Goal: Transaction & Acquisition: Purchase product/service

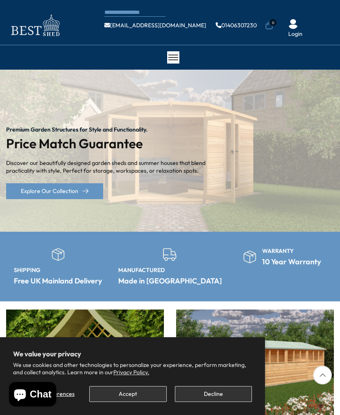
click at [210, 394] on button "Decline" at bounding box center [213, 394] width 77 height 16
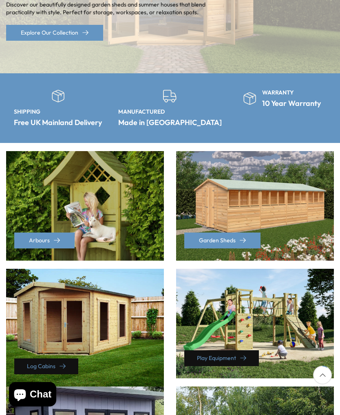
scroll to position [159, 0]
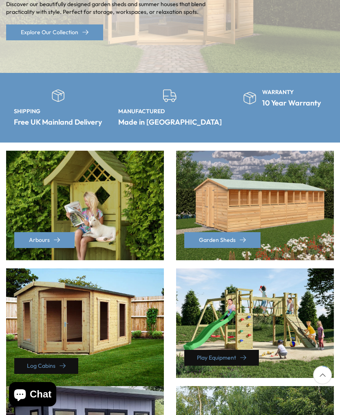
click at [298, 250] on div "Garden Sheds" at bounding box center [255, 206] width 158 height 110
click at [289, 220] on div "Garden Sheds" at bounding box center [255, 206] width 158 height 110
click at [232, 240] on link "Garden Sheds" at bounding box center [222, 240] width 76 height 16
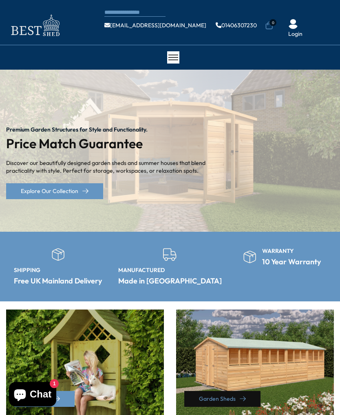
scroll to position [181, 0]
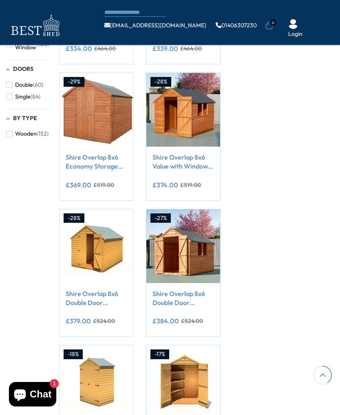
scroll to position [347, 0]
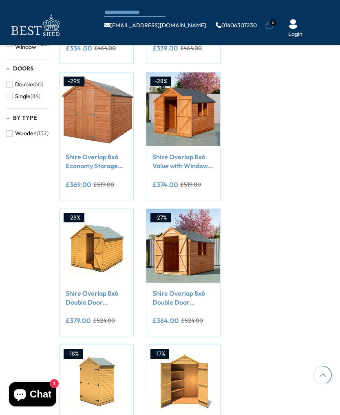
click at [99, 302] on link "Shire Overlap 8x6 Double Door Economy Storage Shed" at bounding box center [96, 298] width 61 height 18
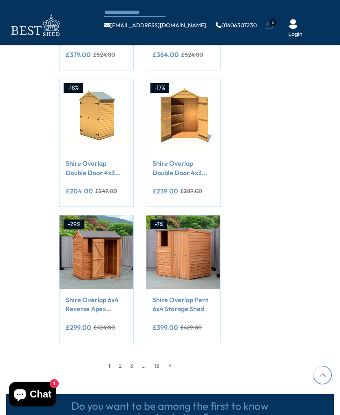
scroll to position [612, 0]
click at [122, 362] on link "2" at bounding box center [119, 365] width 11 height 12
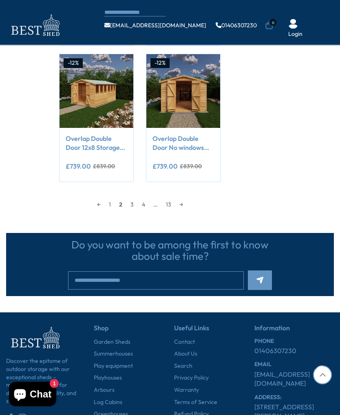
scroll to position [778, 0]
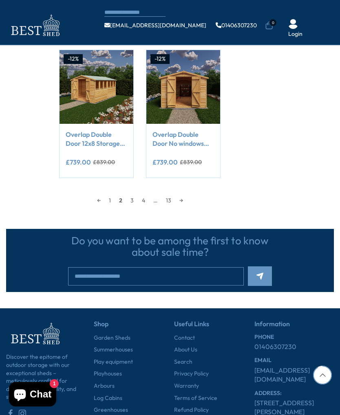
click at [134, 196] on link "3" at bounding box center [131, 200] width 11 height 12
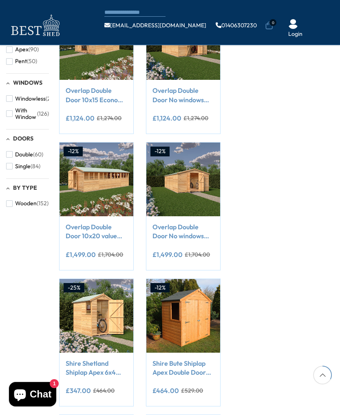
scroll to position [278, 0]
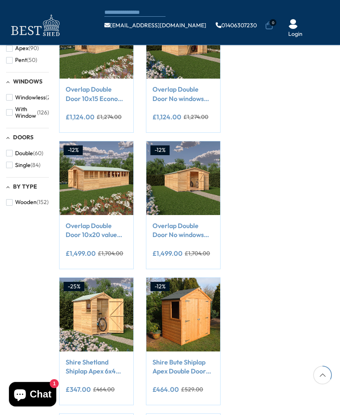
click at [185, 232] on link "Overlap Double Door No windows 10x20 Value storage shed" at bounding box center [182, 230] width 61 height 18
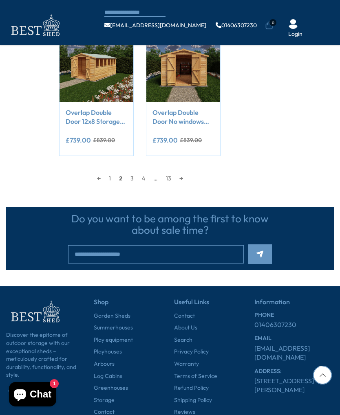
scroll to position [635, 0]
